Goal: Check status: Check status

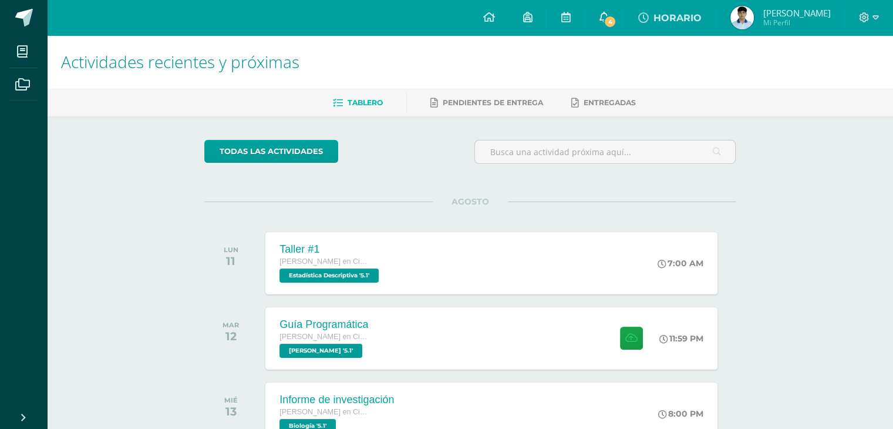
click at [610, 18] on span "4" at bounding box center [610, 21] width 13 height 13
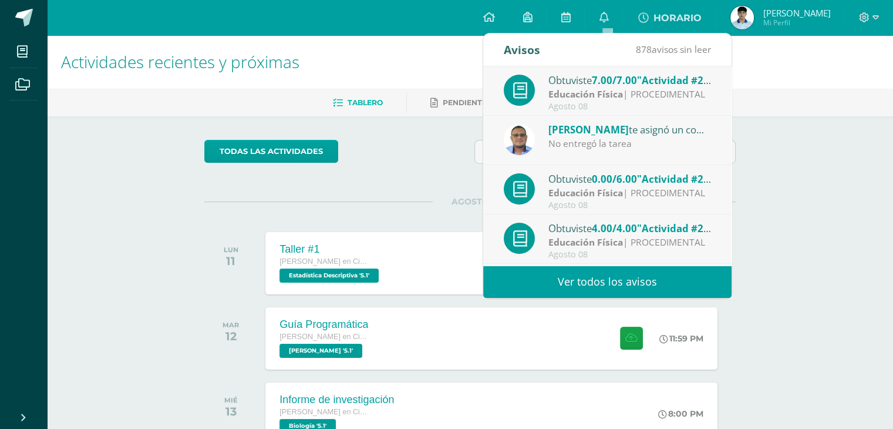
click at [686, 138] on div "No entregó la tarea" at bounding box center [630, 144] width 163 height 14
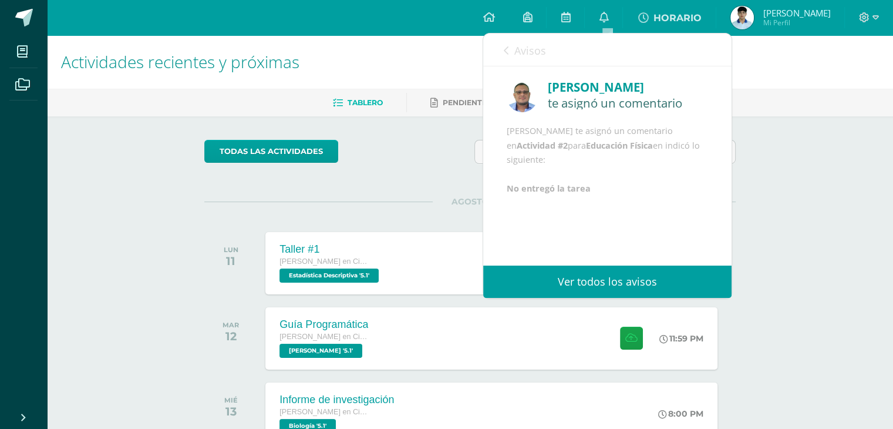
click at [517, 53] on span "Avisos" at bounding box center [531, 50] width 32 height 14
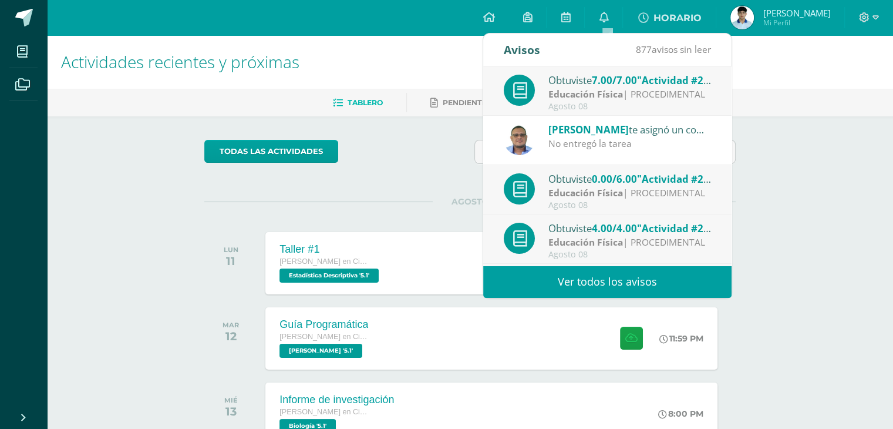
click at [630, 203] on div "Agosto 08" at bounding box center [630, 205] width 163 height 10
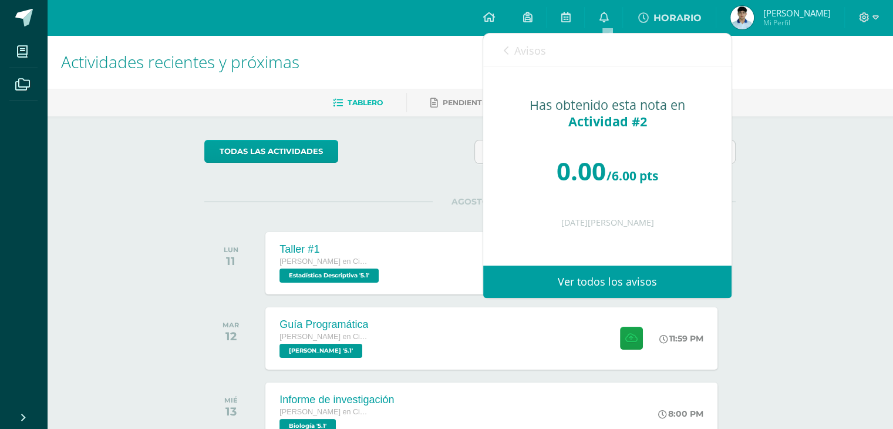
click at [512, 43] on link "Avisos" at bounding box center [525, 49] width 42 height 33
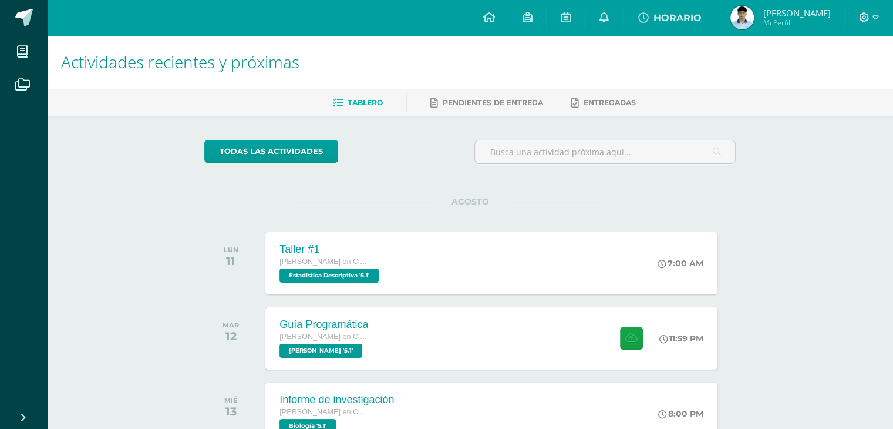
click at [738, 23] on img at bounding box center [742, 17] width 23 height 23
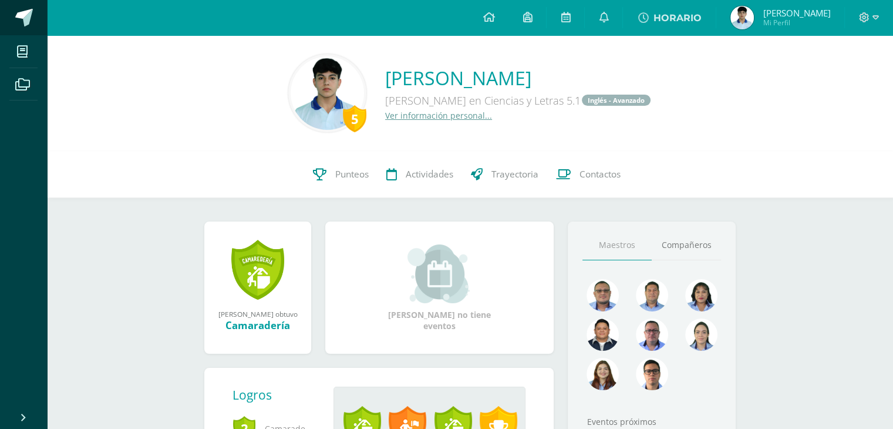
click at [28, 26] on link at bounding box center [23, 17] width 47 height 35
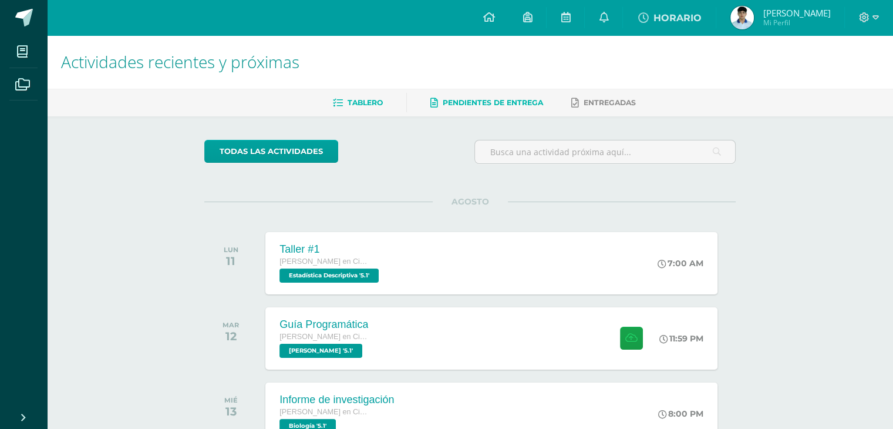
click at [526, 104] on span "Pendientes de entrega" at bounding box center [493, 102] width 100 height 9
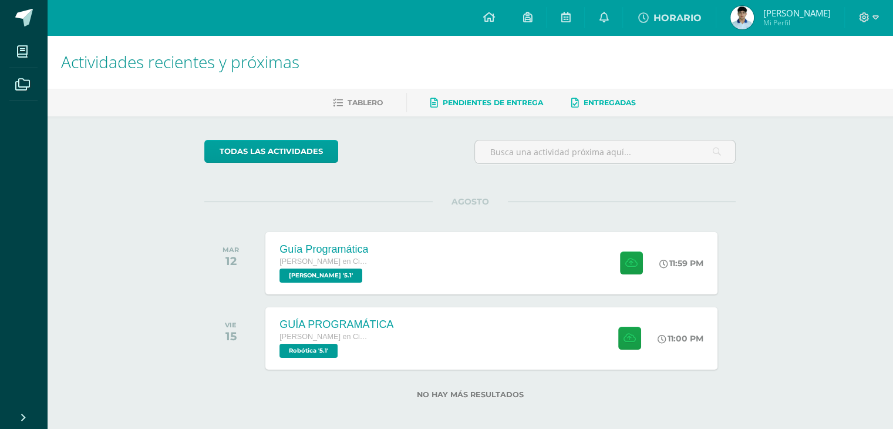
click at [601, 106] on span "Entregadas" at bounding box center [610, 102] width 52 height 9
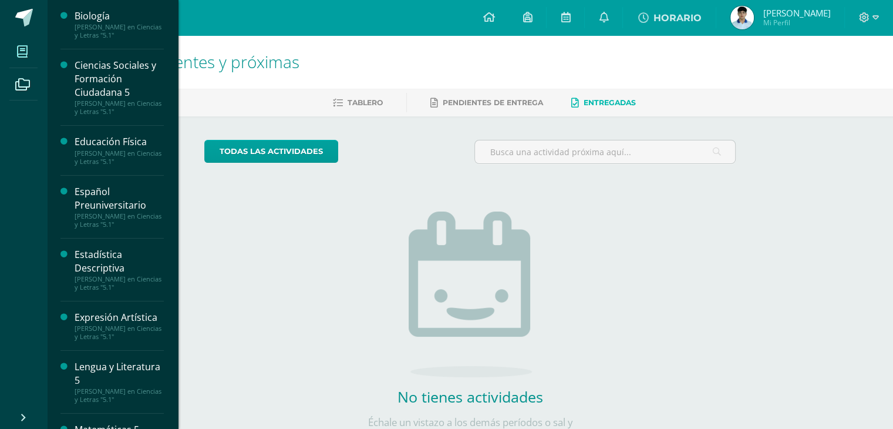
click at [24, 57] on icon at bounding box center [22, 52] width 11 height 12
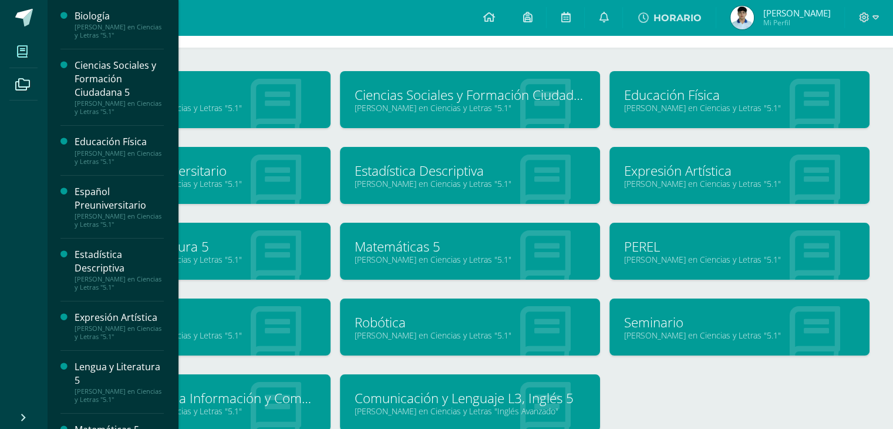
scroll to position [59, 0]
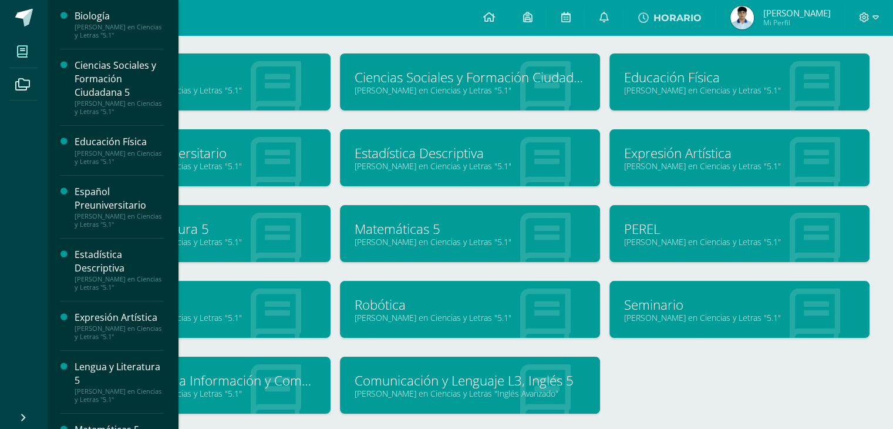
click at [699, 382] on div "Biología [PERSON_NAME] en Ciencias y Letras "5.1" Ciencias Sociales y Formación…" at bounding box center [470, 242] width 809 height 379
click at [698, 81] on link "Educación Física" at bounding box center [739, 77] width 231 height 18
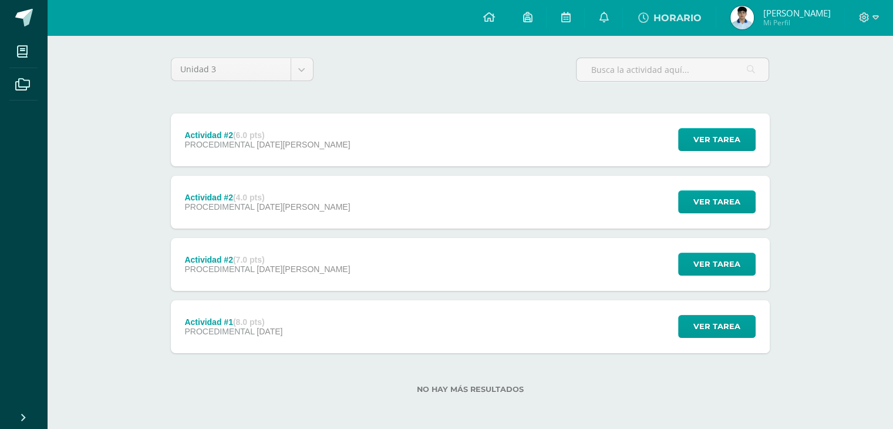
scroll to position [85, 0]
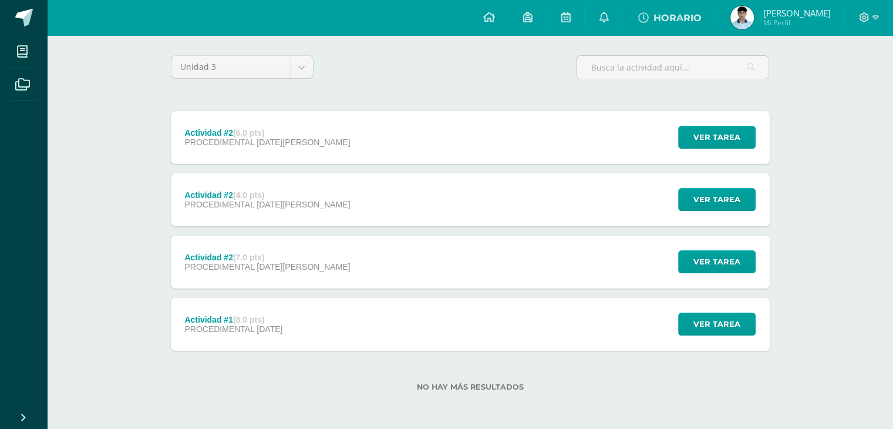
click at [251, 250] on div "Actividad #2 (7.0 pts) PROCEDIMENTAL 07 de Agosto" at bounding box center [268, 262] width 194 height 53
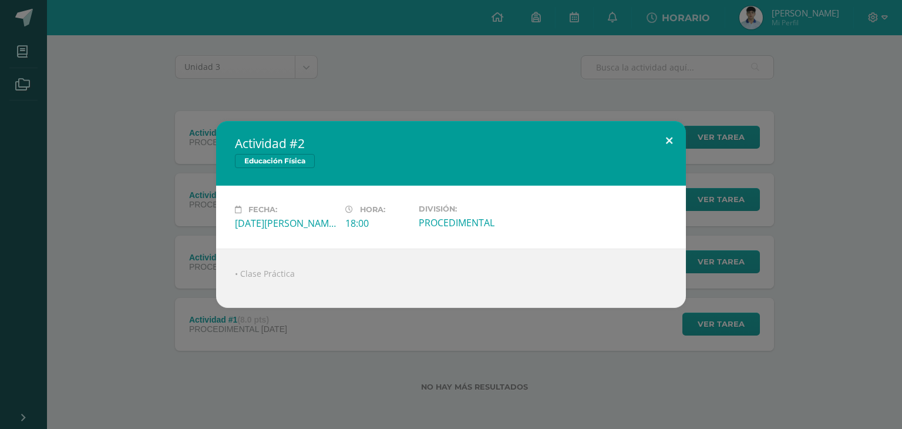
click at [674, 133] on button at bounding box center [669, 141] width 33 height 40
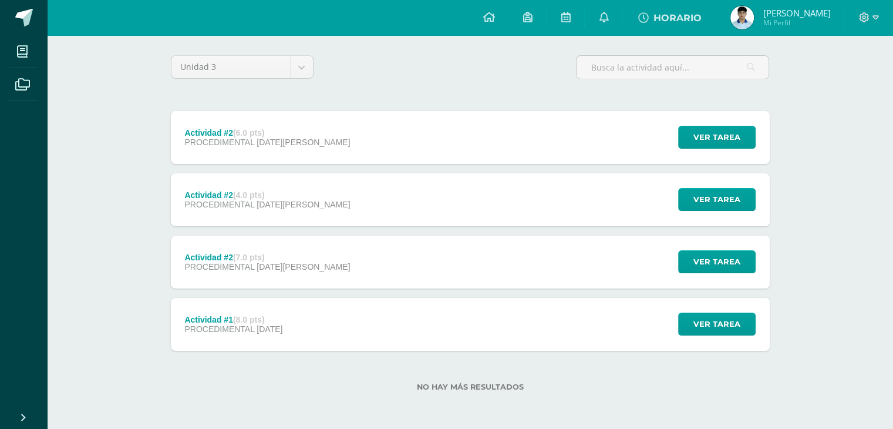
click at [365, 331] on div "Actividad #1 (8.0 pts) PROCEDIMENTAL 31 de Julio Ver tarea Actividad #1 Educaci…" at bounding box center [470, 324] width 599 height 53
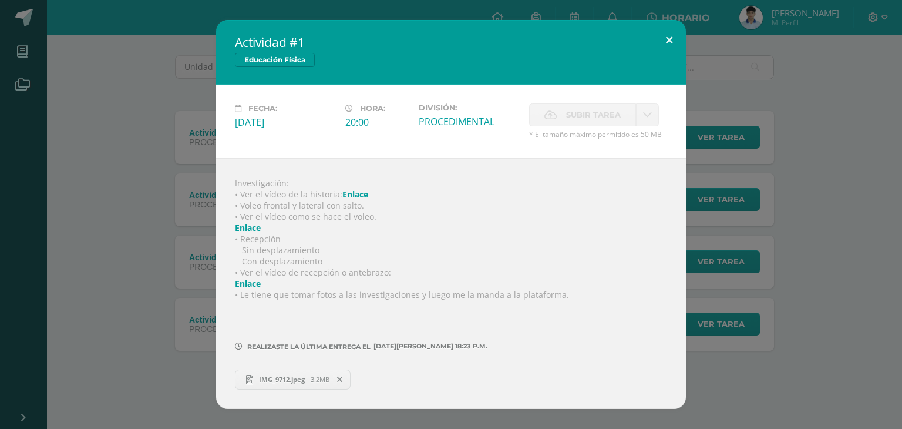
click at [667, 38] on button at bounding box center [669, 40] width 33 height 40
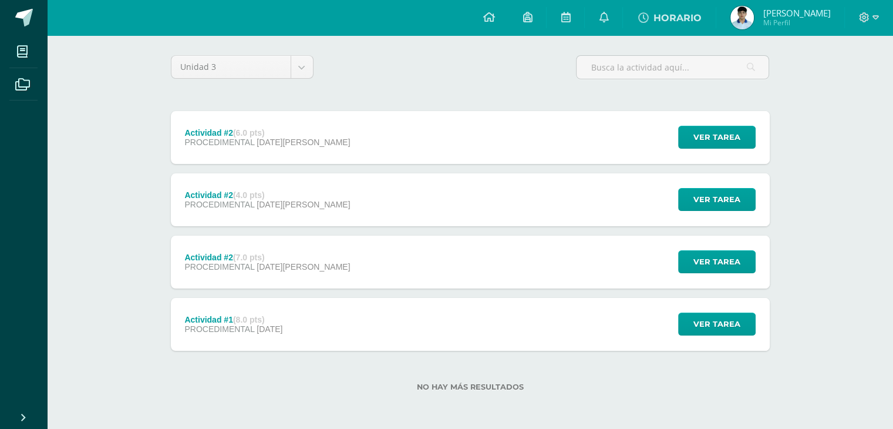
click at [376, 210] on div "Actividad #2 (4.0 pts) PROCEDIMENTAL 07 de Agosto Ver tarea Actividad #2 Educac…" at bounding box center [470, 199] width 599 height 53
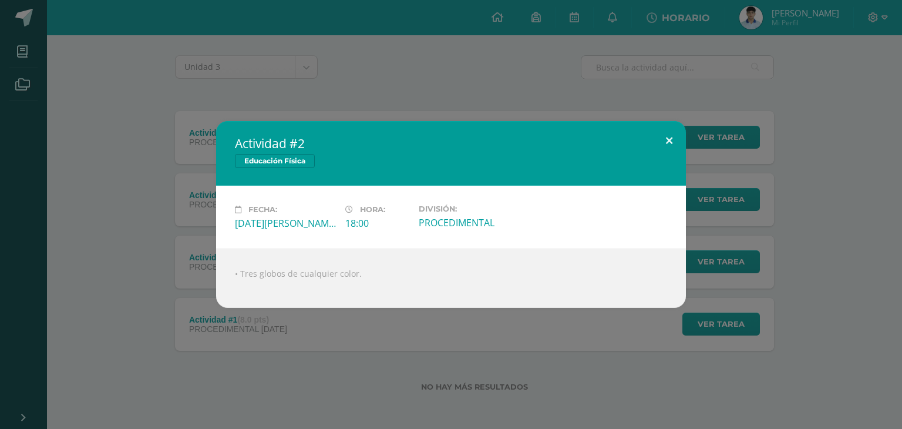
click at [681, 128] on button at bounding box center [669, 141] width 33 height 40
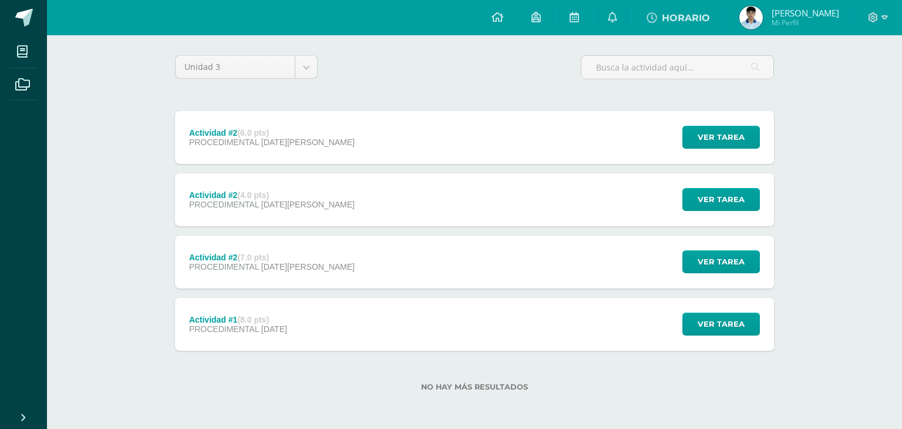
click at [510, 138] on div "Actividad #2 Educación Física" at bounding box center [451, 159] width 423 height 58
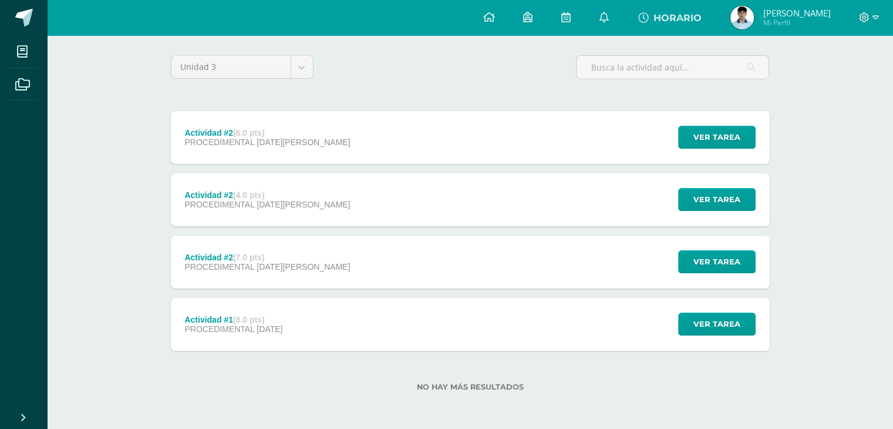
click at [480, 143] on div "Actividad #2 (6.0 pts) PROCEDIMENTAL 07 de Agosto Ver tarea Actividad #2 Educac…" at bounding box center [470, 137] width 599 height 53
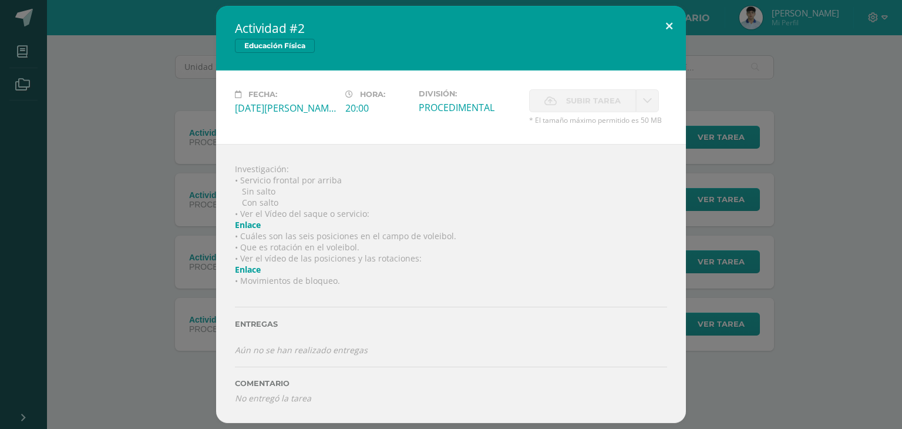
click at [671, 32] on button at bounding box center [669, 26] width 33 height 40
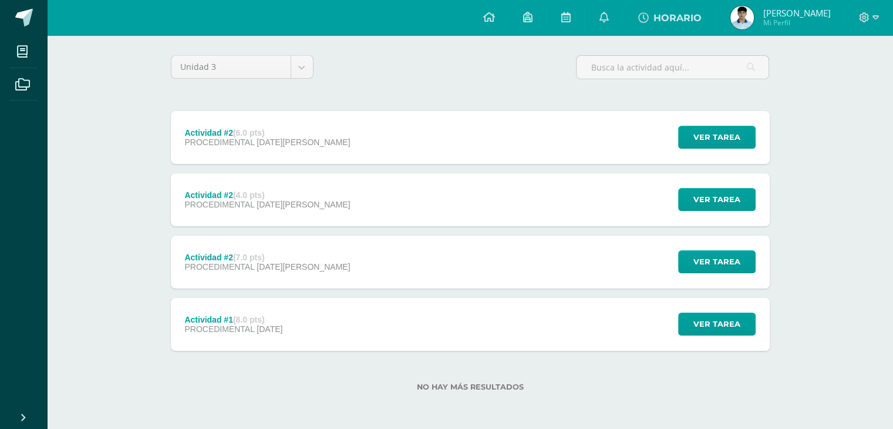
click at [472, 142] on div "Actividad #2 (6.0 pts) PROCEDIMENTAL 07 de Agosto Ver tarea Actividad #2 Educac…" at bounding box center [470, 137] width 599 height 53
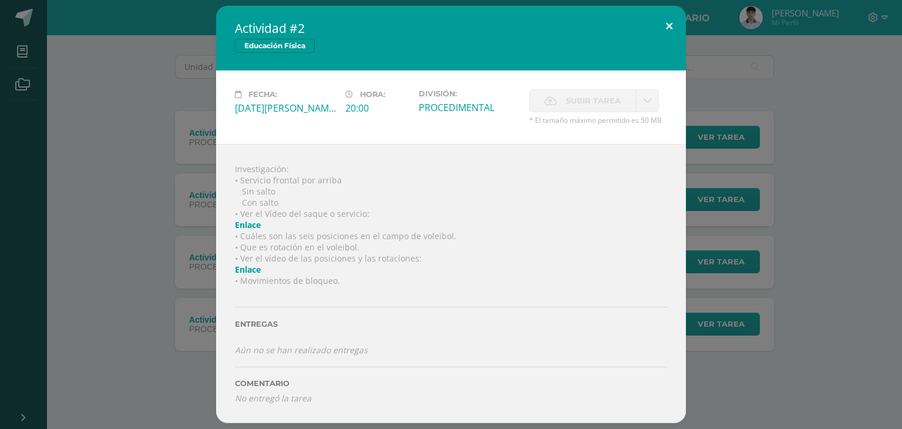
drag, startPoint x: 686, startPoint y: 19, endPoint x: 660, endPoint y: 33, distance: 29.2
click at [671, 26] on div "Actividad #2 Educación Física Fecha: Jueves 07 de Agosto Hora: 20:00 División: …" at bounding box center [451, 214] width 893 height 416
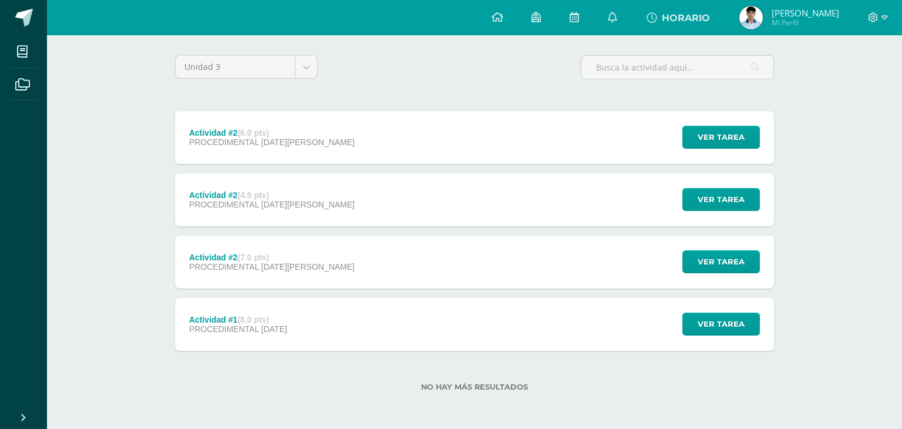
click at [660, 33] on button at bounding box center [648, 45] width 30 height 36
